Goal: Find contact information: Find contact information

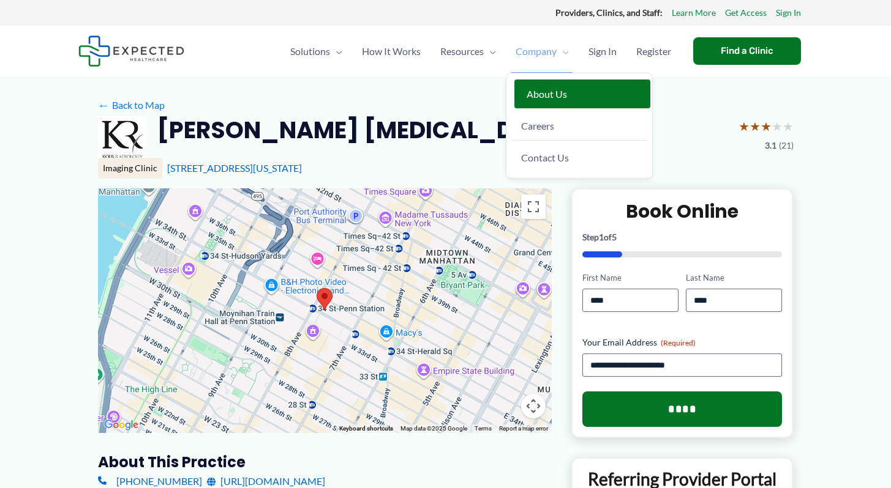
click at [551, 91] on span "About Us" at bounding box center [546, 94] width 40 height 12
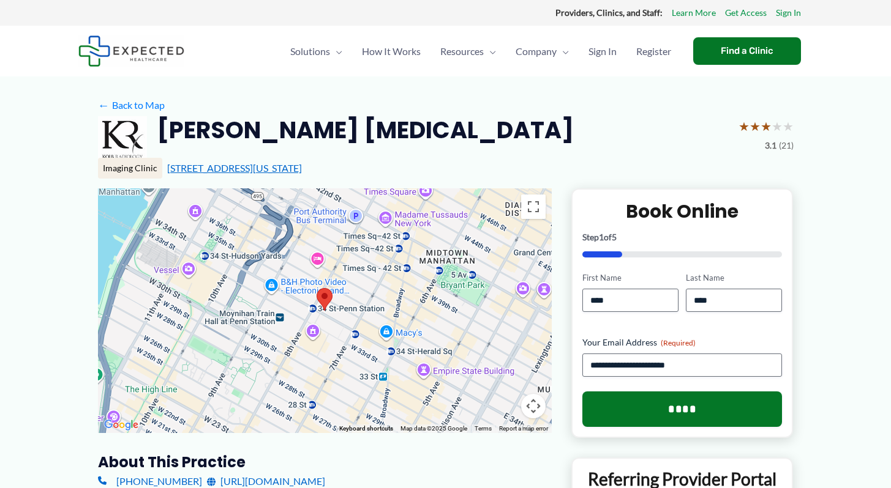
click at [193, 163] on link "[STREET_ADDRESS][US_STATE]" at bounding box center [234, 168] width 135 height 12
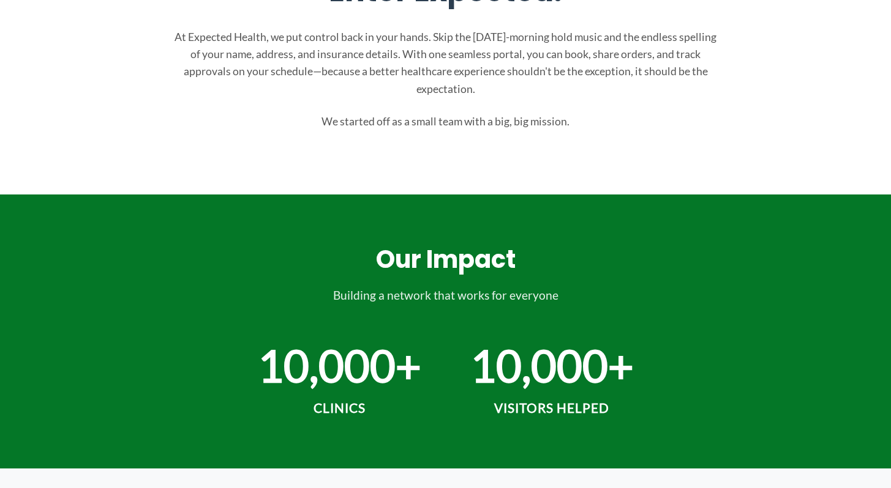
scroll to position [376, 0]
